Goal: Task Accomplishment & Management: Use online tool/utility

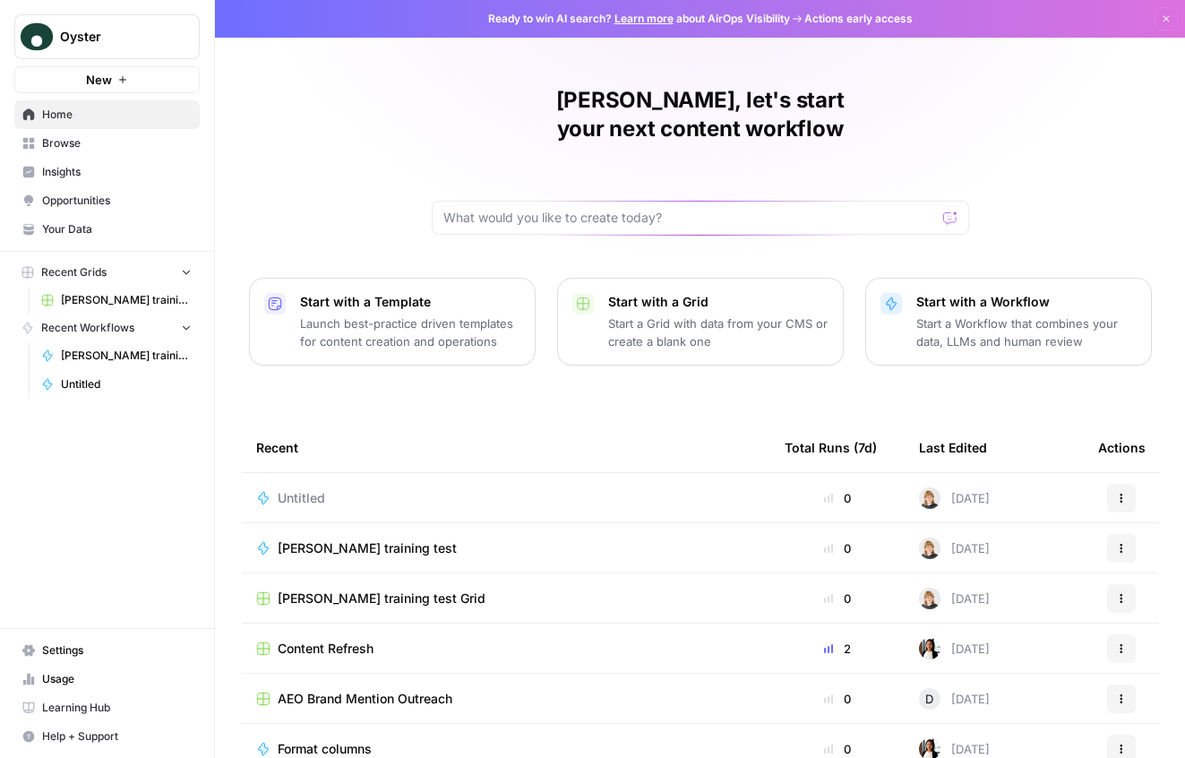
scroll to position [66, 0]
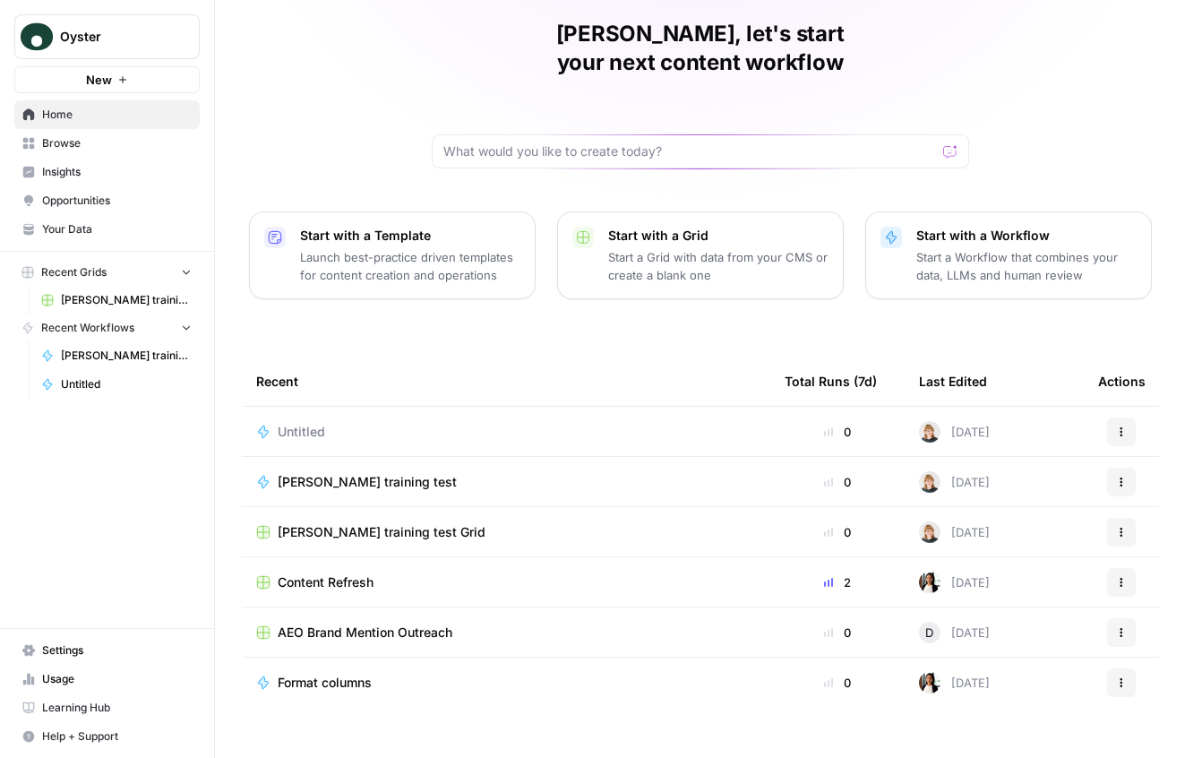
click at [450, 573] on div "Content Refresh" at bounding box center [506, 582] width 500 height 18
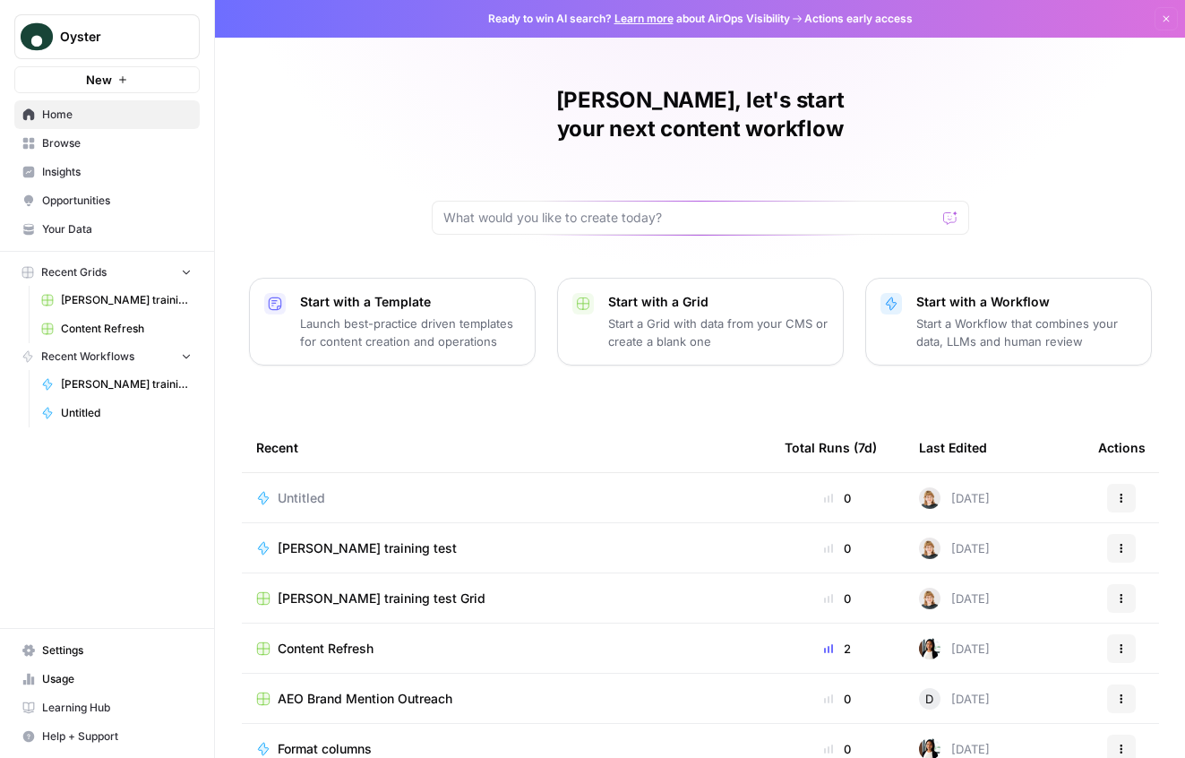
click at [429, 639] on div "Content Refresh" at bounding box center [506, 648] width 500 height 18
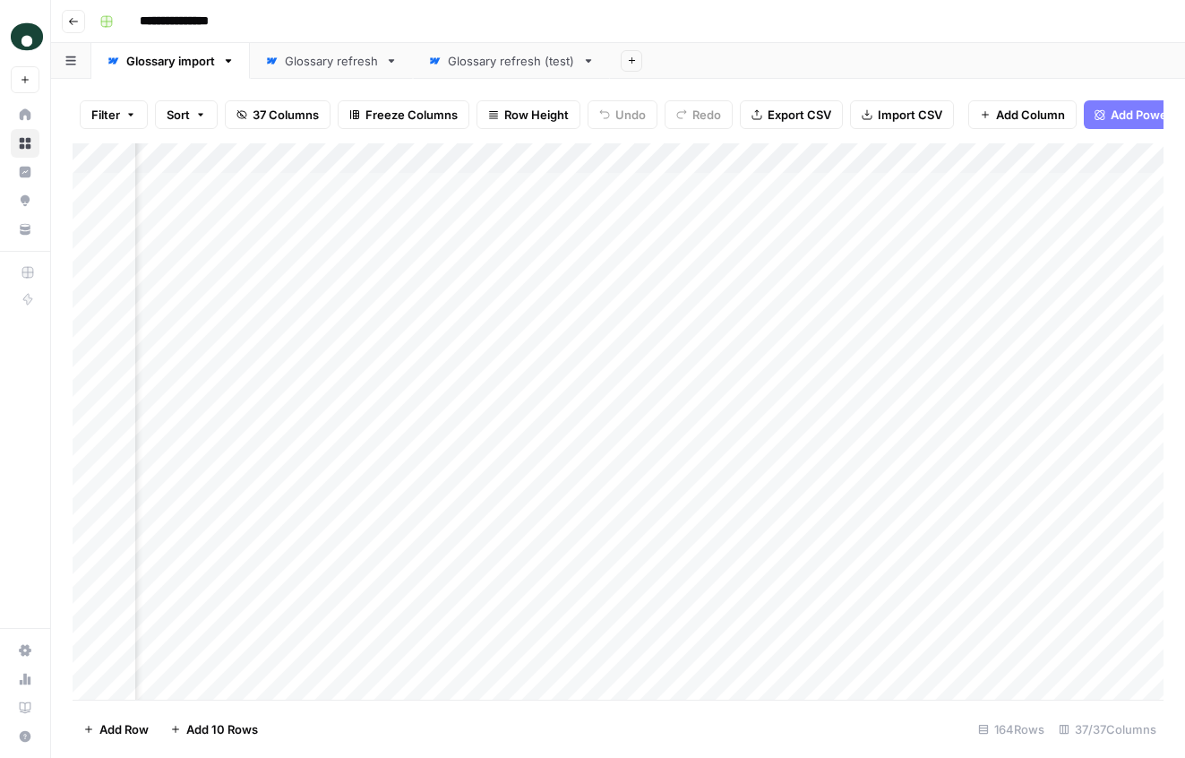
scroll to position [0, 3444]
click at [339, 56] on div "Glossary refresh" at bounding box center [331, 61] width 93 height 18
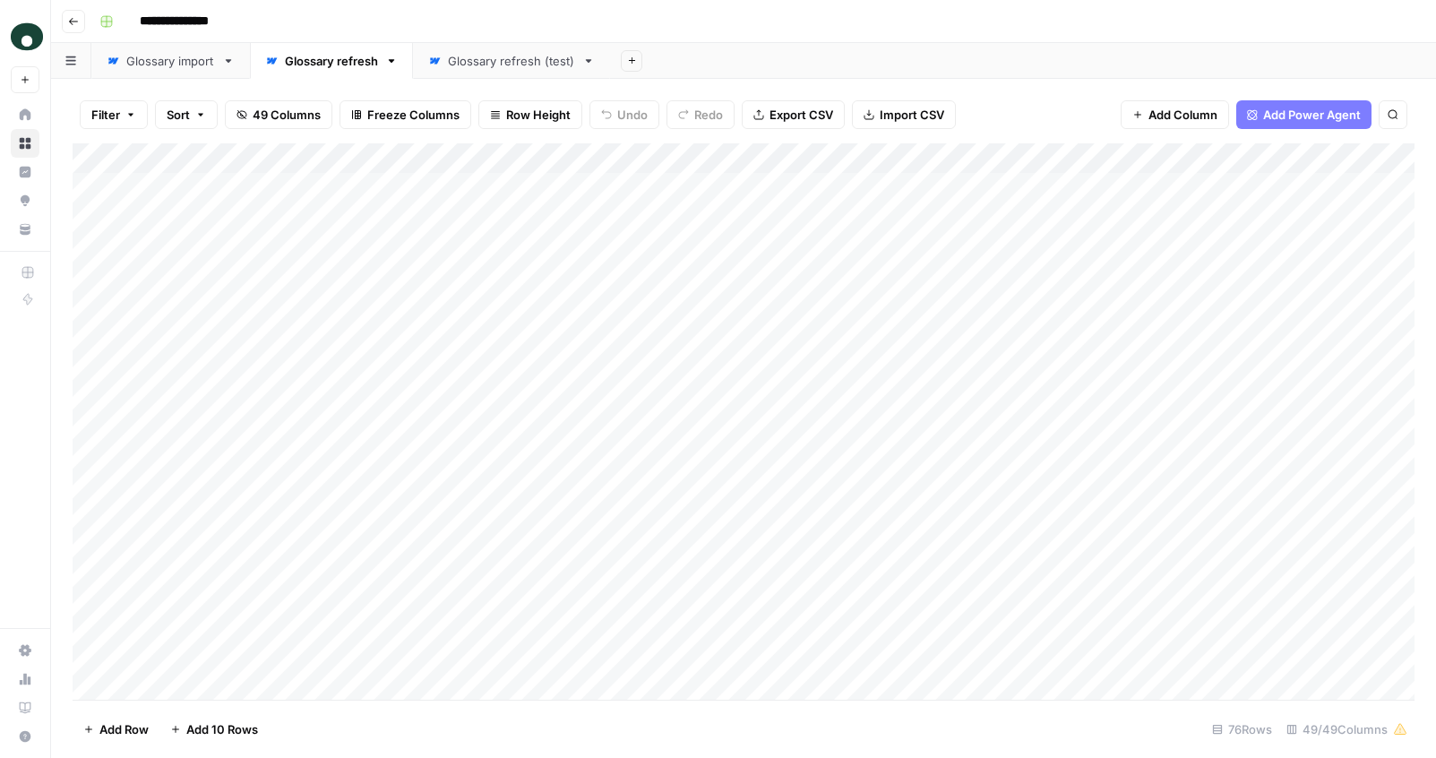
click at [501, 67] on div "Glossary refresh (test)" at bounding box center [511, 61] width 127 height 18
click at [486, 189] on div "Add Column" at bounding box center [744, 421] width 1342 height 556
click at [544, 185] on div "Add Column" at bounding box center [744, 421] width 1342 height 556
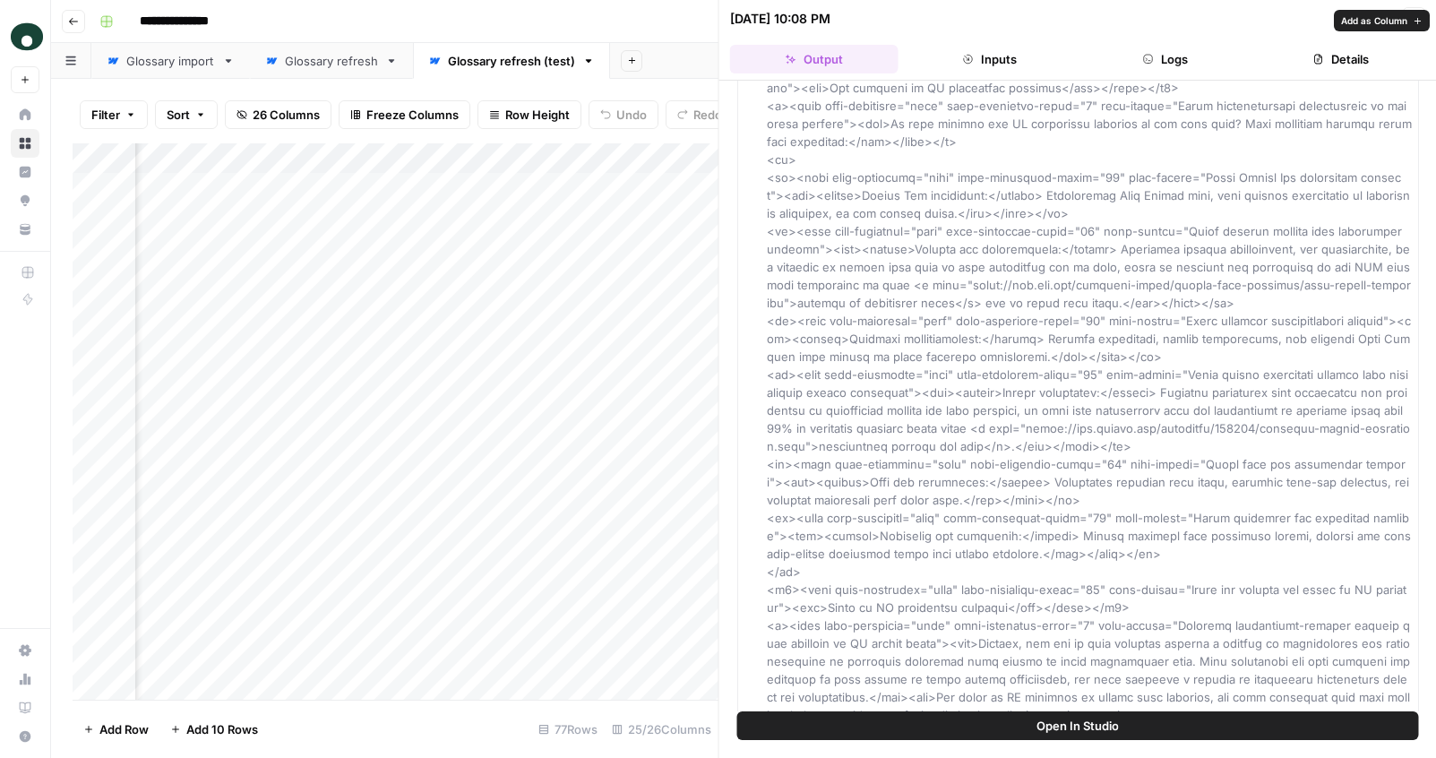
scroll to position [1011, 0]
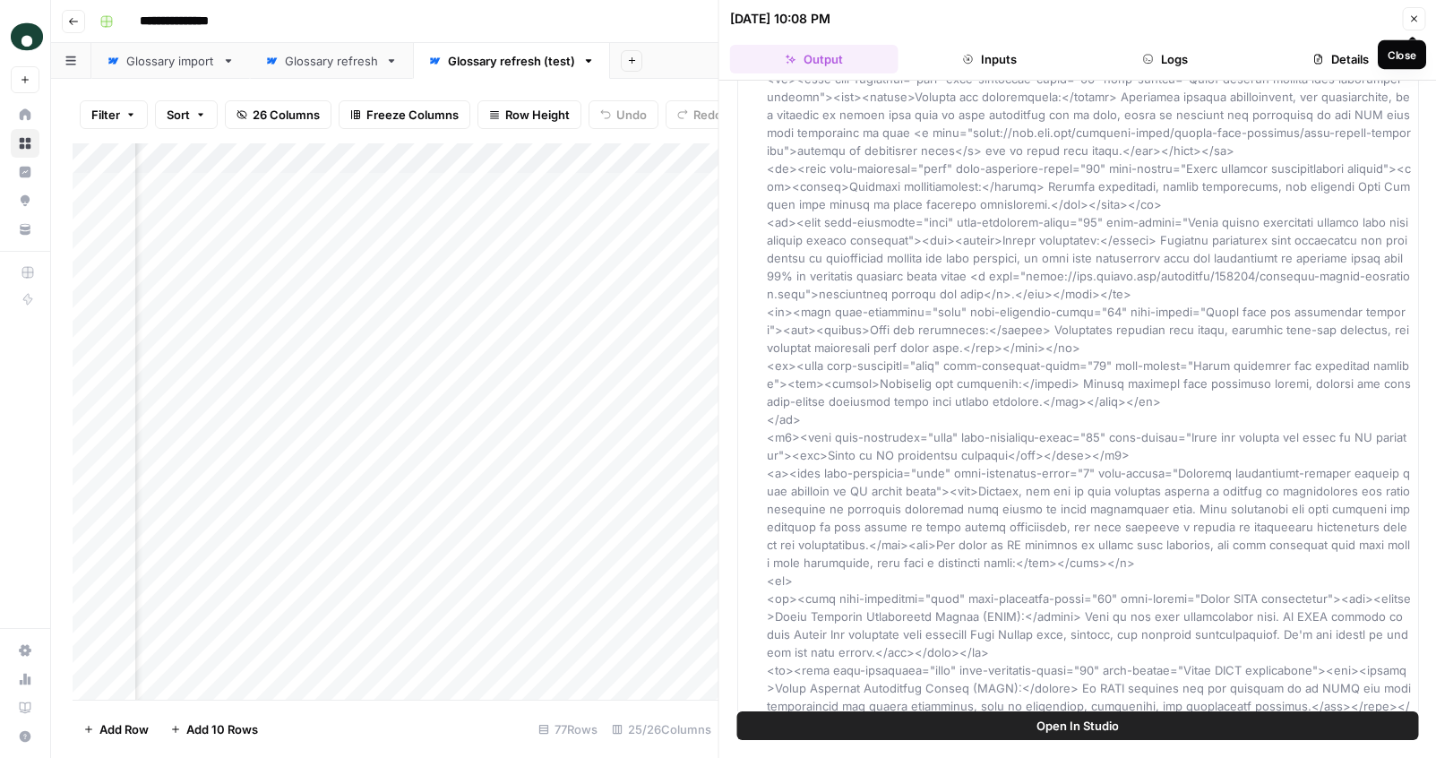
click at [1184, 23] on button "Close" at bounding box center [1413, 18] width 23 height 23
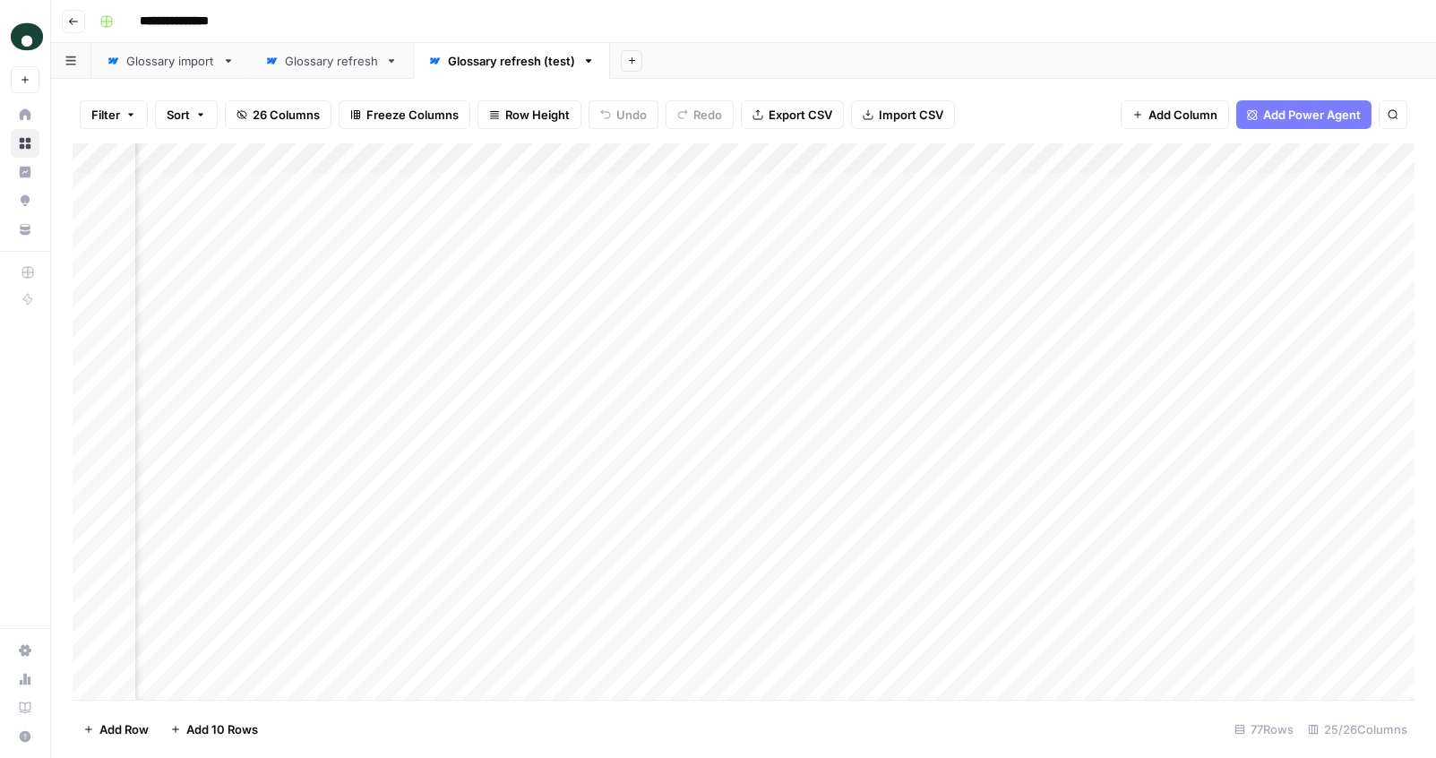
click at [463, 185] on div "Add Column" at bounding box center [744, 421] width 1342 height 556
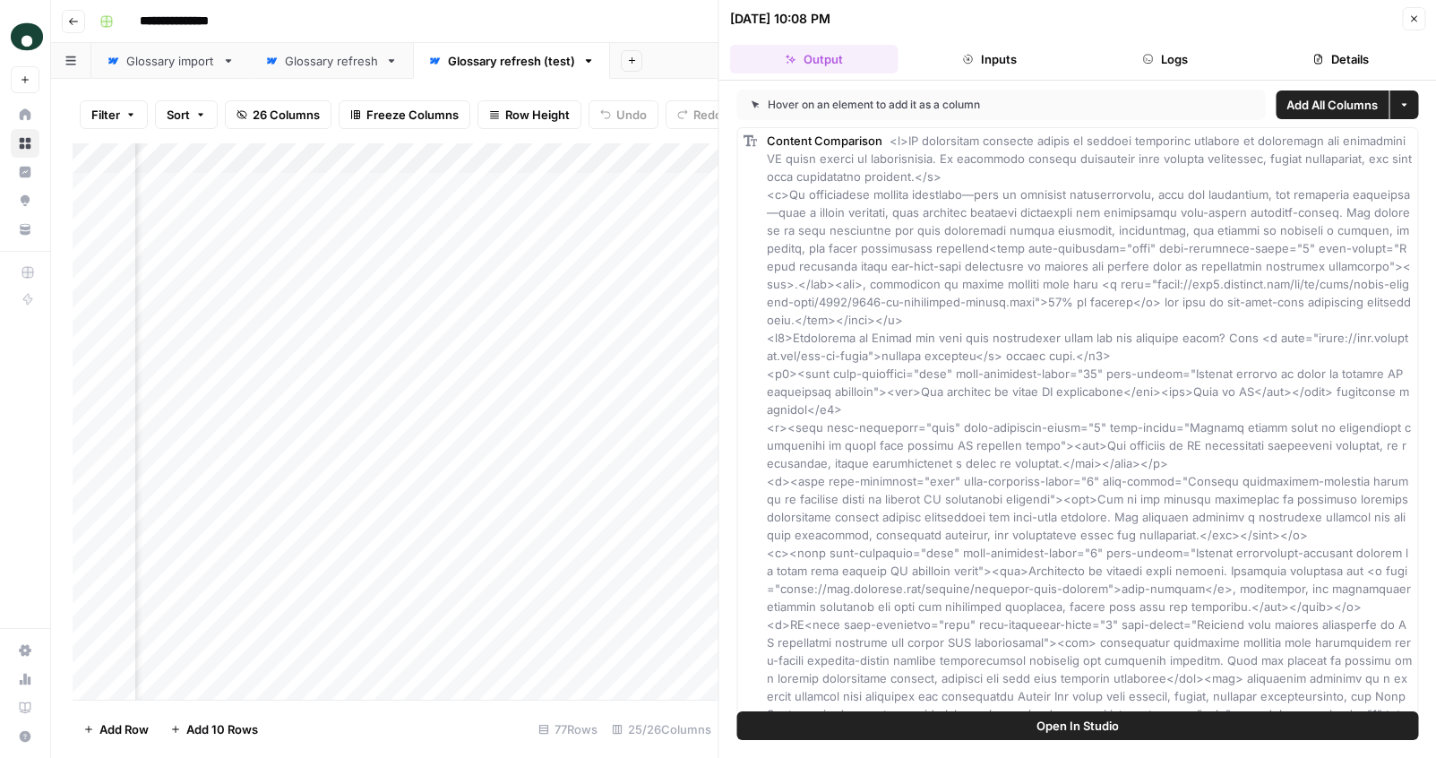
click at [1184, 17] on icon "button" at bounding box center [1413, 18] width 11 height 11
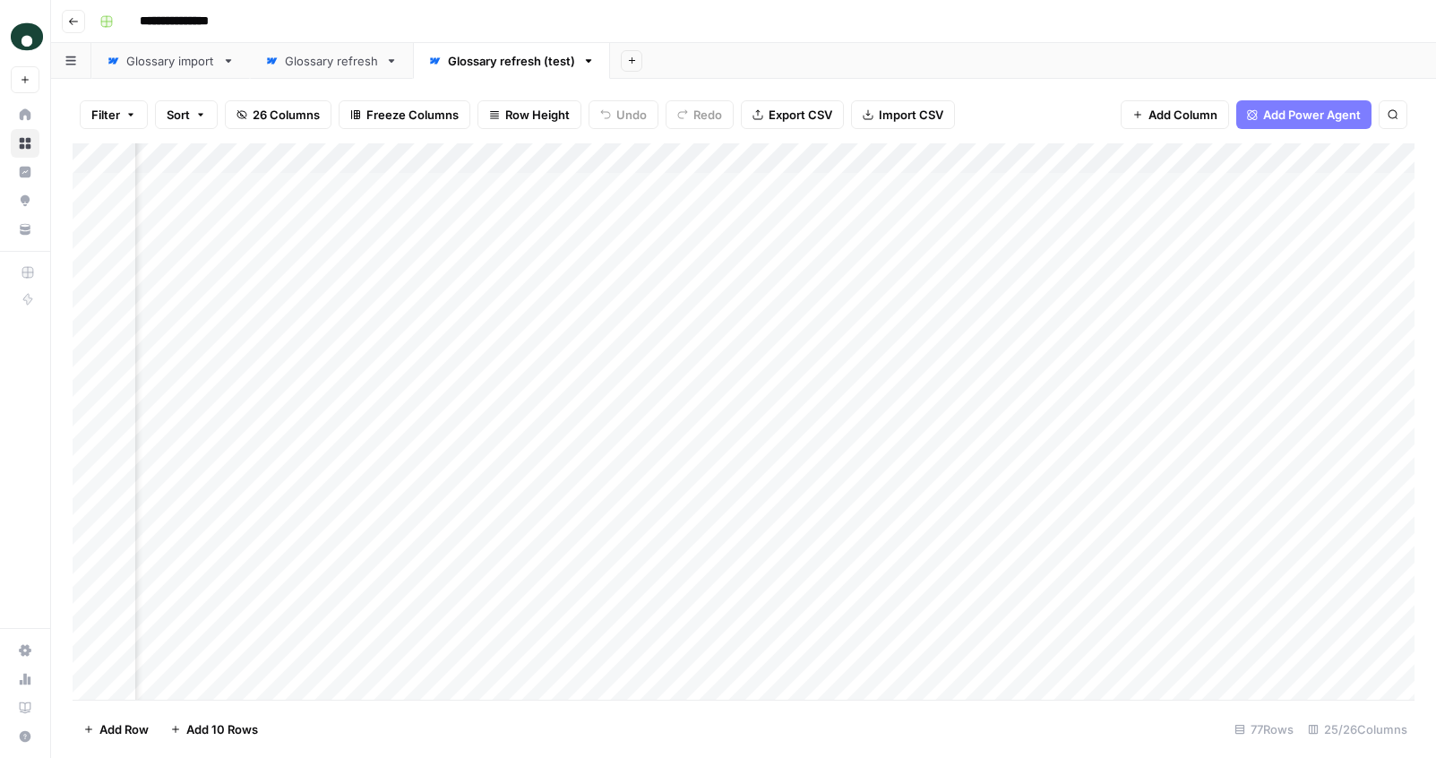
scroll to position [0, 2618]
click at [861, 186] on div "Add Column" at bounding box center [744, 421] width 1342 height 556
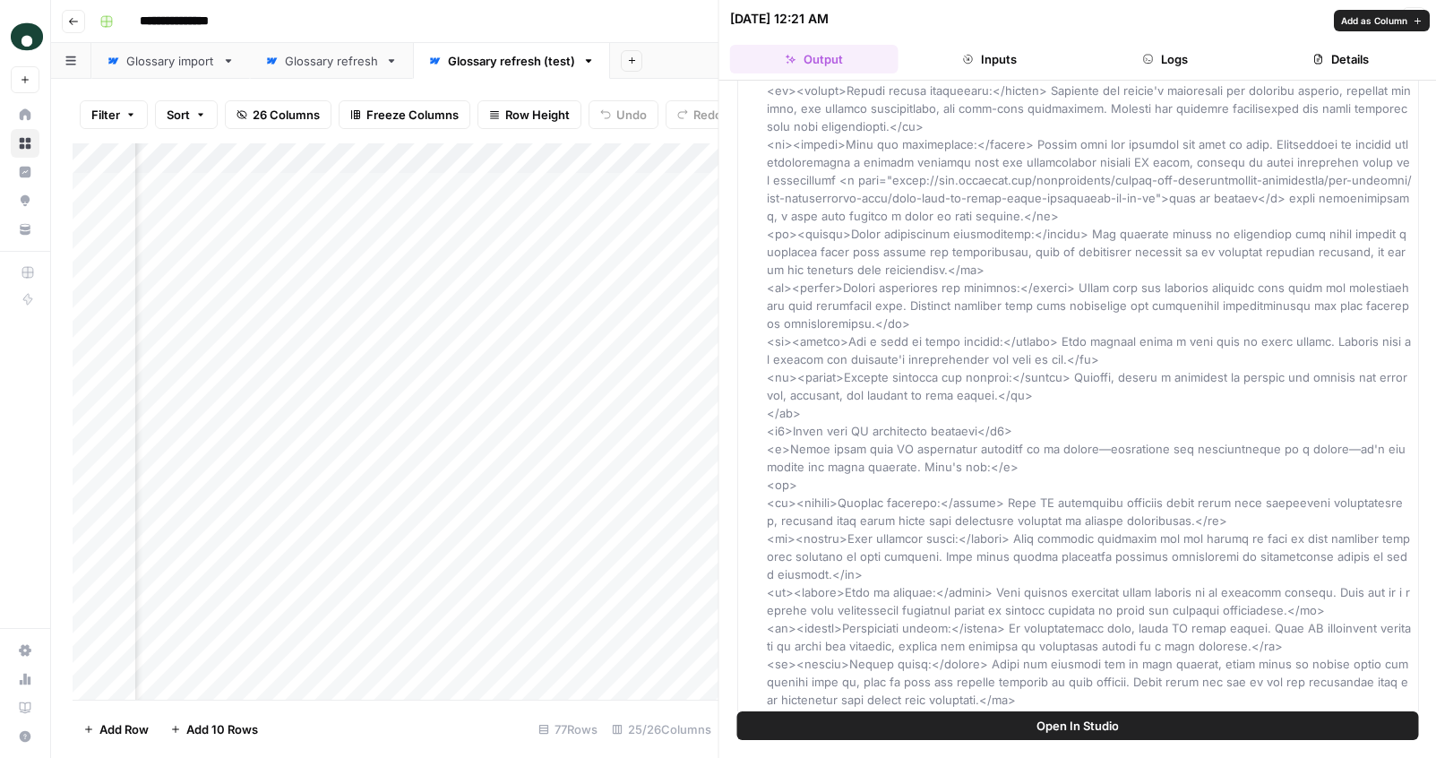
scroll to position [2026, 0]
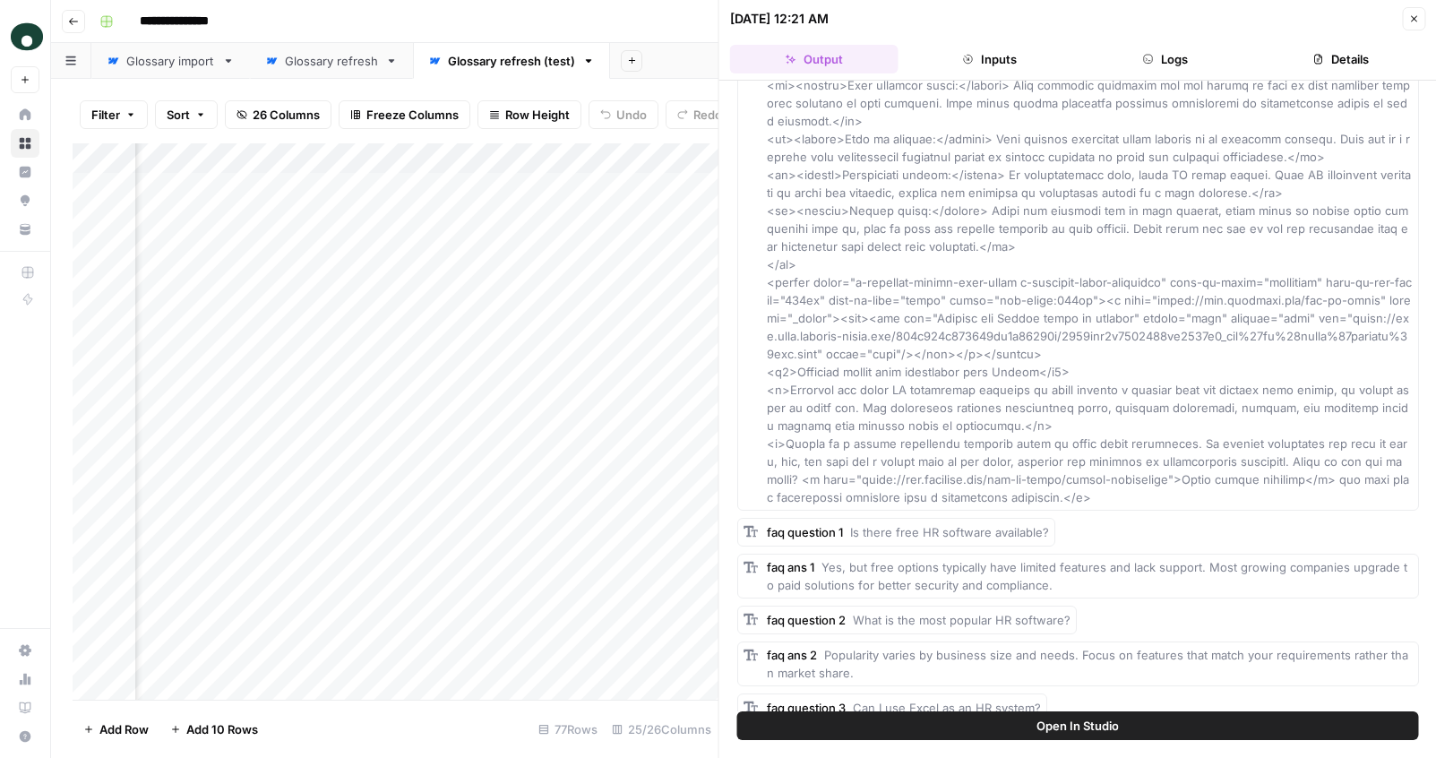
click at [1184, 22] on icon "button" at bounding box center [1413, 18] width 11 height 11
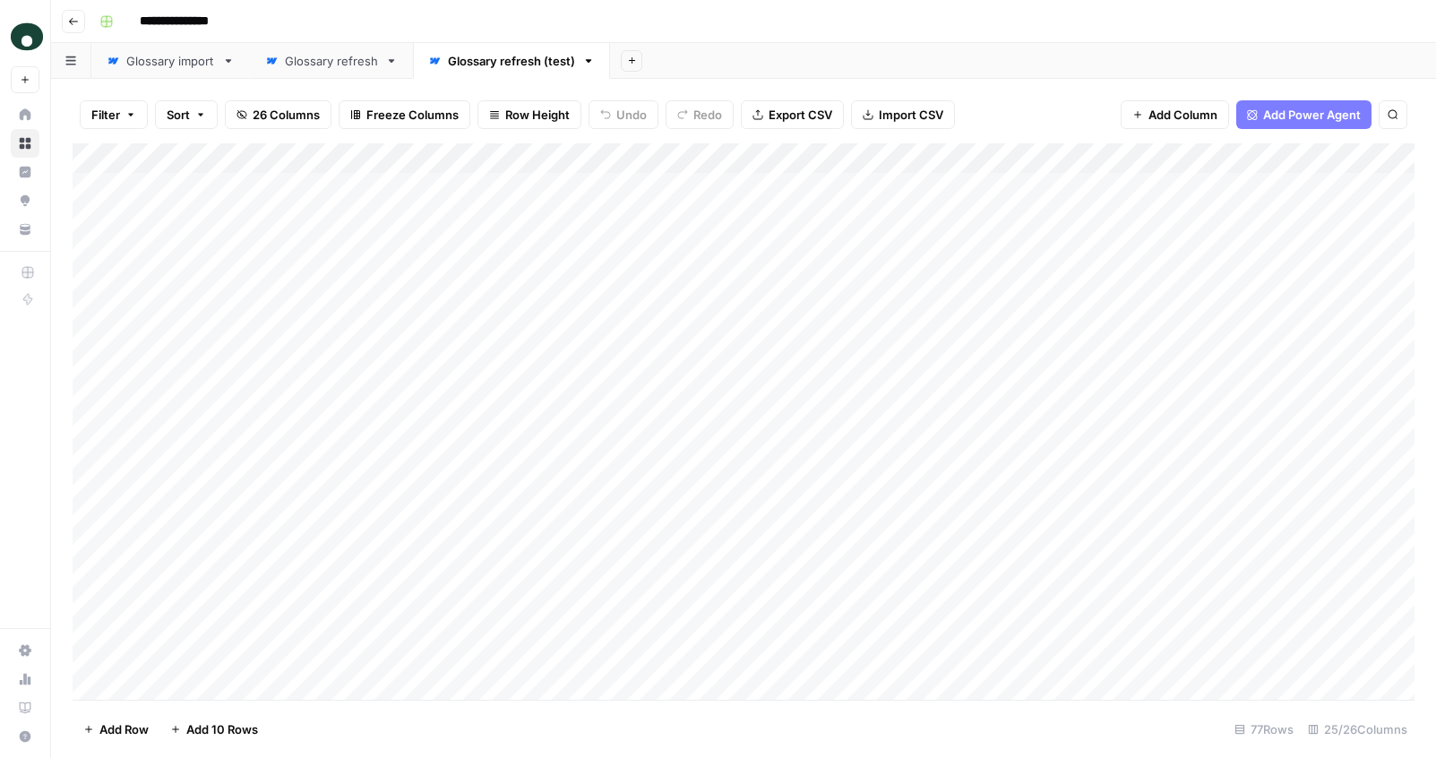
click at [344, 56] on div "Glossary refresh" at bounding box center [331, 61] width 93 height 18
